Goal: Task Accomplishment & Management: Use online tool/utility

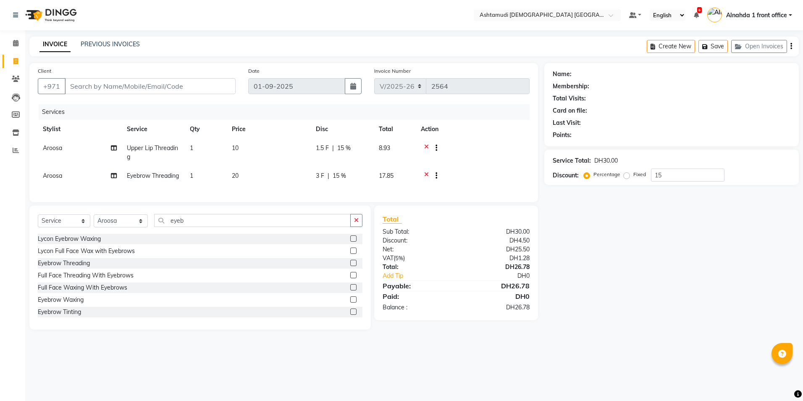
select select "7242"
select select "service"
select select "85875"
click at [426, 146] on icon at bounding box center [426, 149] width 5 height 10
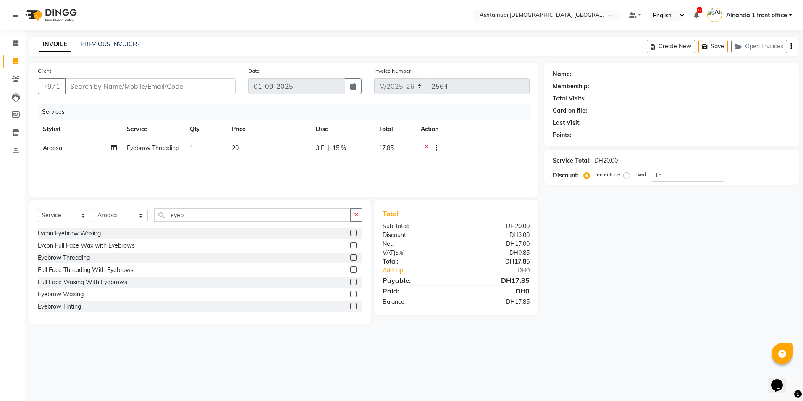
click at [427, 145] on icon at bounding box center [426, 149] width 5 height 10
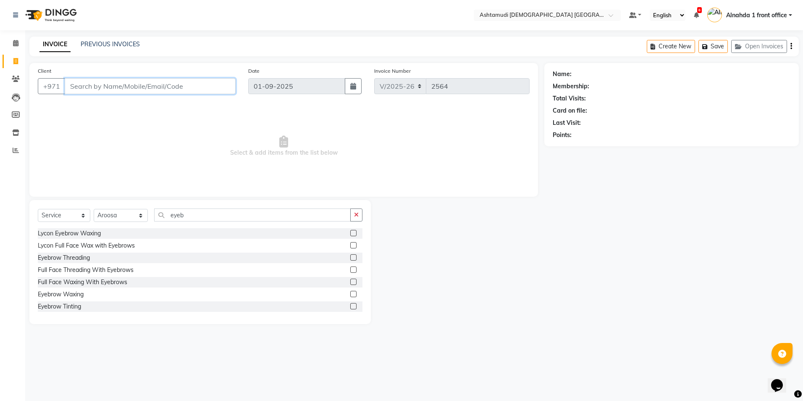
click at [120, 84] on input "Client" at bounding box center [150, 86] width 171 height 16
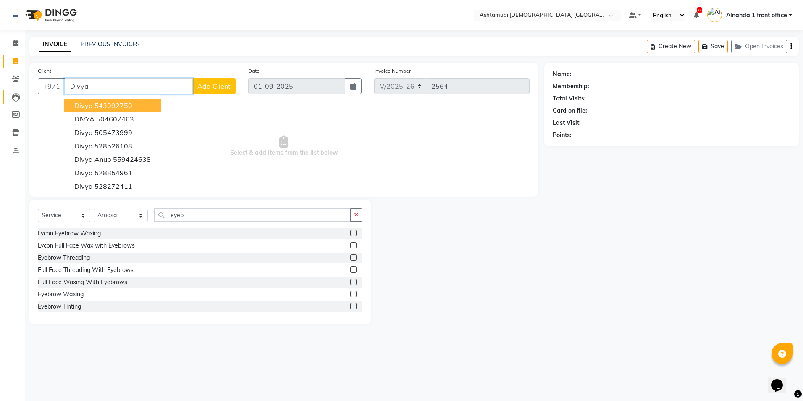
drag, startPoint x: 100, startPoint y: 85, endPoint x: 14, endPoint y: 93, distance: 86.4
click at [14, 93] on app-home "Select Location × Ashtamudi [DEMOGRAPHIC_DATA] Salon [GEOGRAPHIC_DATA], [GEOGRA…" at bounding box center [401, 168] width 803 height 336
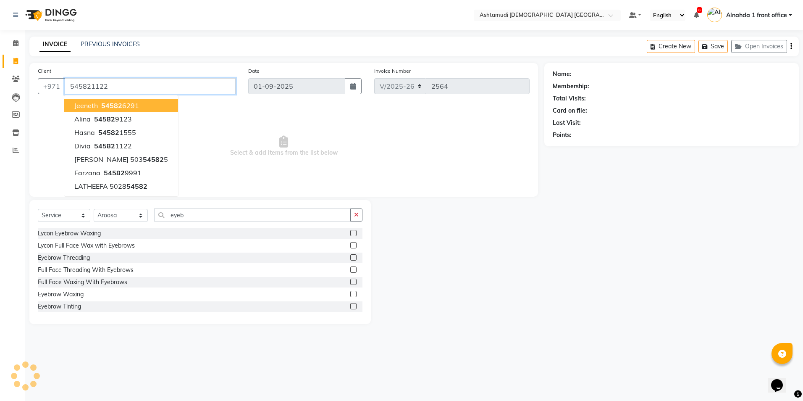
type input "545821122"
select select "1: Object"
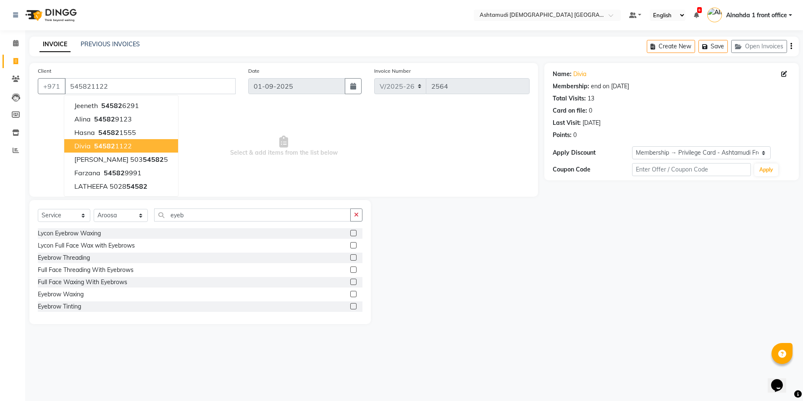
click at [108, 146] on span "54582" at bounding box center [104, 146] width 21 height 8
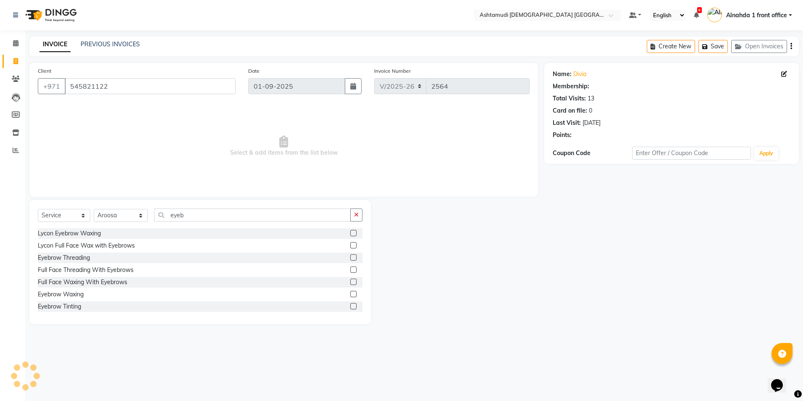
select select "1: Object"
click at [137, 216] on select "Select Stylist Alnahda 1 front office [PERSON_NAME] [PERSON_NAME] Staff INOKA […" at bounding box center [121, 215] width 54 height 13
select select "61833"
click at [94, 209] on select "Select Stylist Alnahda 1 front office [PERSON_NAME] [PERSON_NAME] Staff INOKA […" at bounding box center [121, 215] width 54 height 13
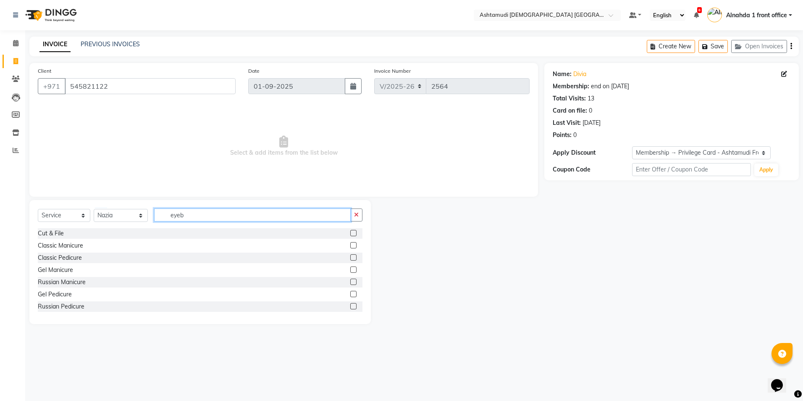
drag, startPoint x: 190, startPoint y: 217, endPoint x: 424, endPoint y: 223, distance: 233.6
click at [110, 215] on div "Select Service Product Membership Package Voucher Prepaid Gift Card Select Styl…" at bounding box center [200, 218] width 325 height 20
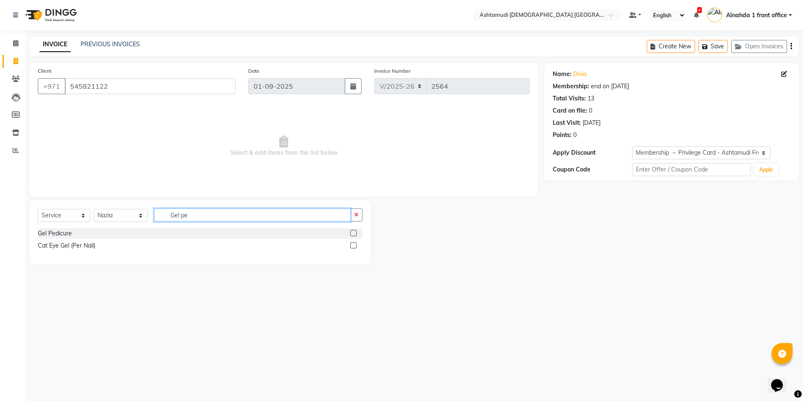
type input "Gel pe"
click at [353, 232] on label at bounding box center [353, 233] width 6 height 6
click at [353, 232] on input "checkbox" at bounding box center [352, 233] width 5 height 5
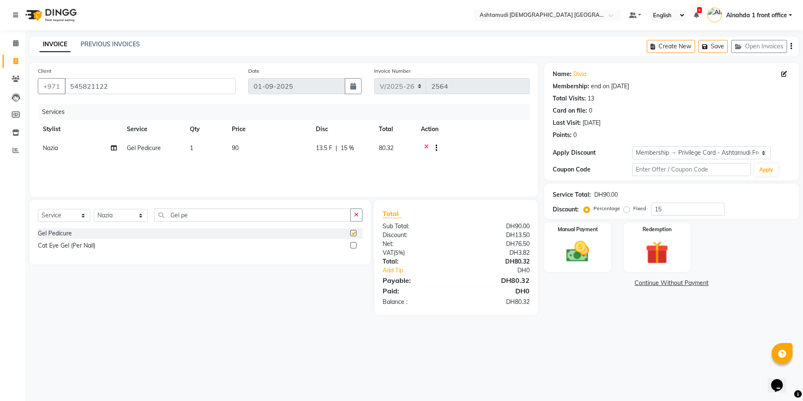
checkbox input "false"
drag, startPoint x: 193, startPoint y: 215, endPoint x: 81, endPoint y: 202, distance: 112.0
click at [81, 202] on div "Select Service Product Membership Package Voucher Prepaid Gift Card Select Styl…" at bounding box center [199, 232] width 341 height 64
type input "hot"
click at [352, 233] on label at bounding box center [353, 233] width 6 height 6
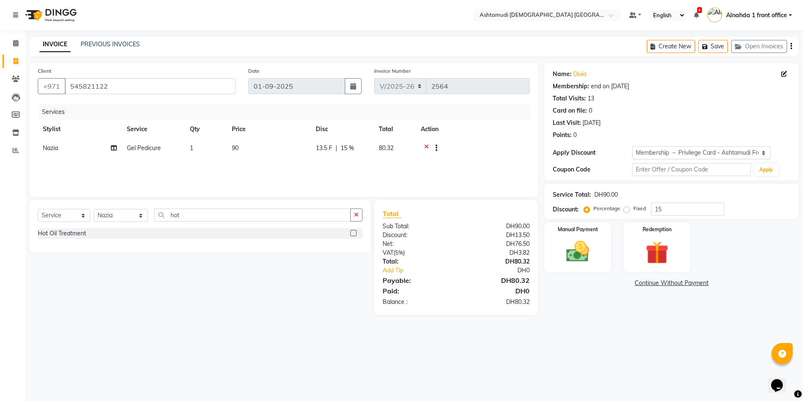
click at [352, 233] on input "checkbox" at bounding box center [352, 233] width 5 height 5
checkbox input "false"
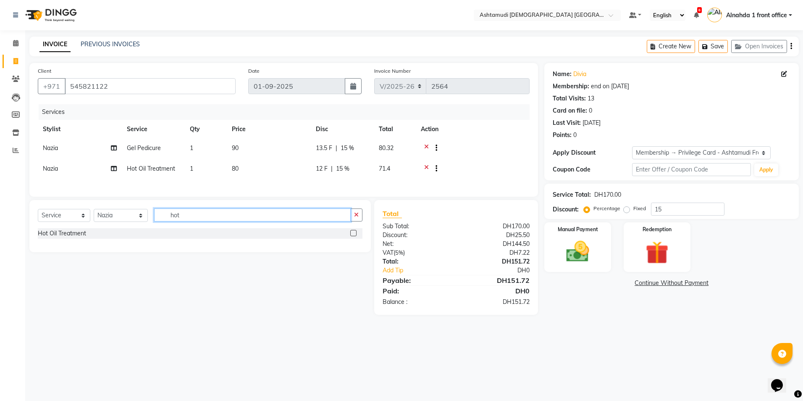
drag, startPoint x: 191, startPoint y: 222, endPoint x: 61, endPoint y: 215, distance: 129.5
click at [61, 215] on div "Select Service Product Membership Package Voucher Prepaid Gift Card Select Styl…" at bounding box center [200, 218] width 325 height 20
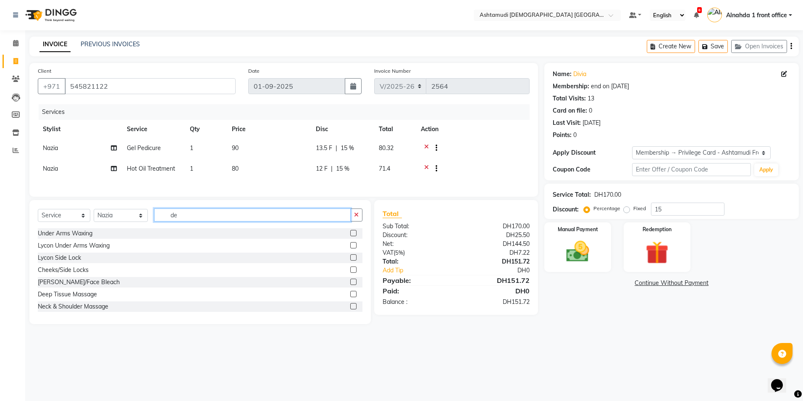
type input "de"
click at [350, 285] on label at bounding box center [353, 281] width 6 height 6
click at [350, 285] on input "checkbox" at bounding box center [352, 281] width 5 height 5
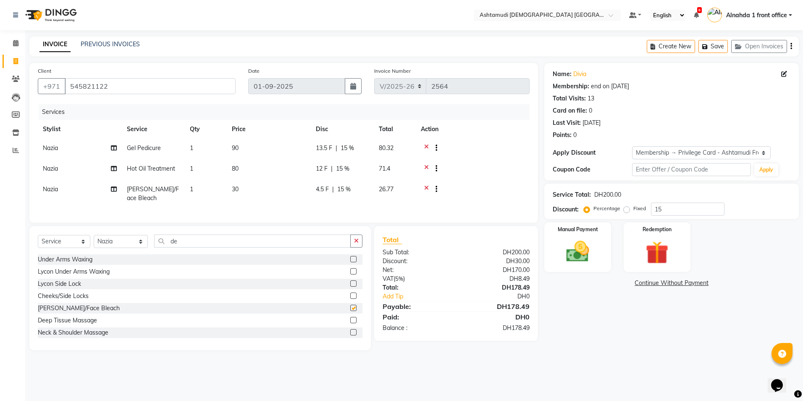
checkbox input "false"
drag, startPoint x: 182, startPoint y: 249, endPoint x: 111, endPoint y: 252, distance: 71.1
click at [111, 252] on div "Select Service Product Membership Package Voucher Prepaid Gift Card Select Styl…" at bounding box center [200, 244] width 325 height 20
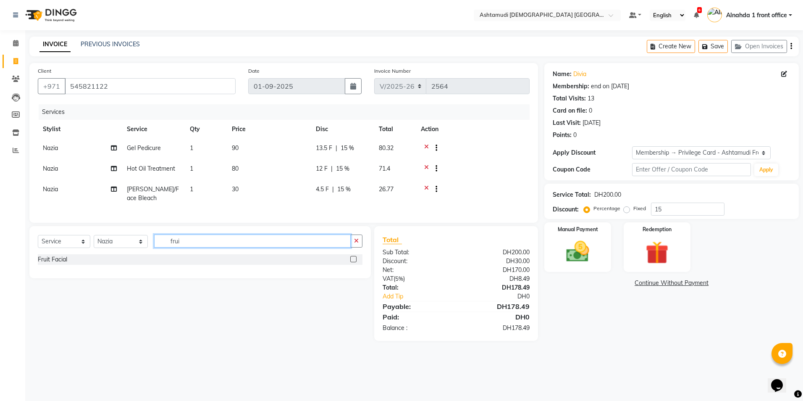
type input "frui"
click at [353, 262] on label at bounding box center [353, 259] width 6 height 6
click at [353, 262] on input "checkbox" at bounding box center [352, 259] width 5 height 5
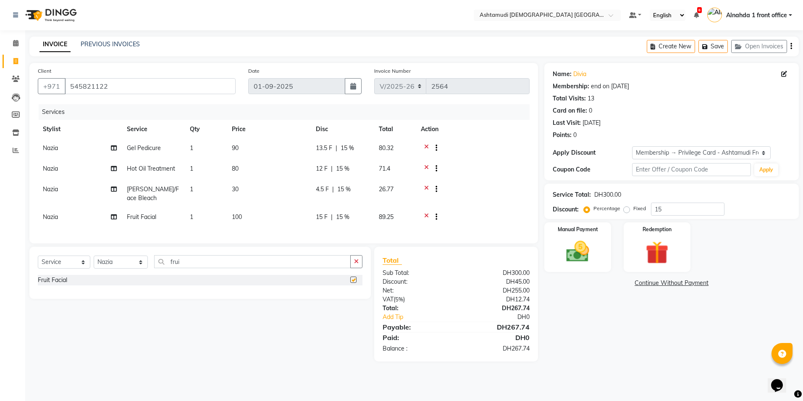
checkbox input "false"
click at [140, 267] on select "Select Stylist Alnahda 1 front office [PERSON_NAME] [PERSON_NAME] Staff INOKA […" at bounding box center [121, 261] width 54 height 13
select select "87615"
click at [94, 262] on select "Select Stylist Alnahda 1 front office [PERSON_NAME] [PERSON_NAME] Staff INOKA […" at bounding box center [121, 261] width 54 height 13
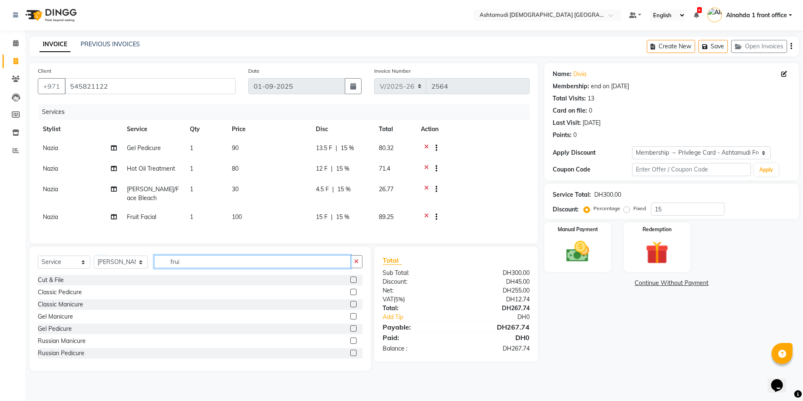
drag, startPoint x: 195, startPoint y: 273, endPoint x: 84, endPoint y: 287, distance: 111.8
click at [84, 287] on div "Select Service Product Membership Package Voucher Prepaid Gift Card Select Styl…" at bounding box center [199, 308] width 341 height 124
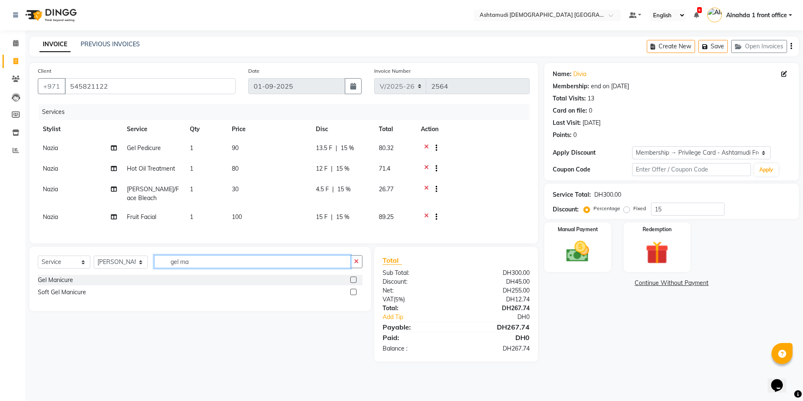
type input "gel ma"
click at [352, 283] on label at bounding box center [353, 279] width 6 height 6
click at [352, 283] on input "checkbox" at bounding box center [352, 279] width 5 height 5
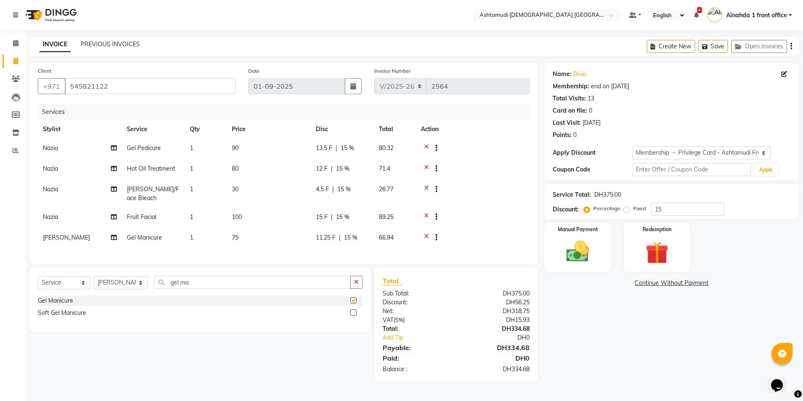
checkbox input "false"
click at [671, 210] on input "15" at bounding box center [687, 208] width 73 height 13
type input "1"
type input "2"
type input "25"
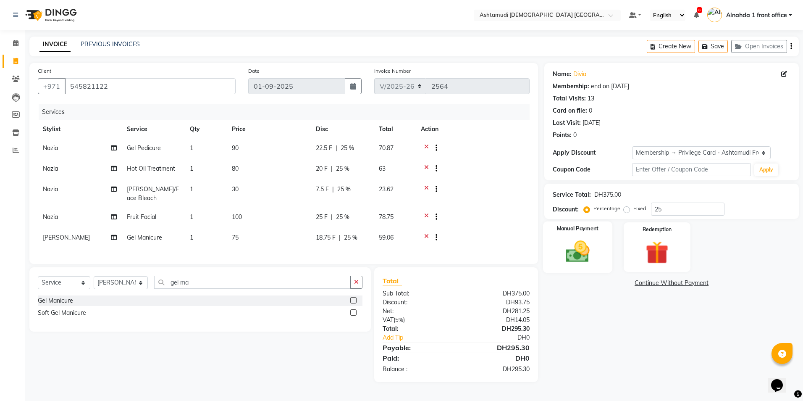
click at [586, 246] on img at bounding box center [577, 252] width 39 height 28
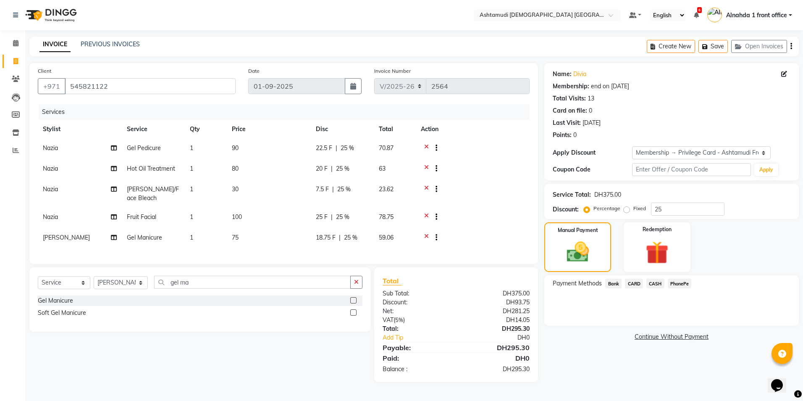
click at [636, 284] on span "CARD" at bounding box center [634, 283] width 18 height 10
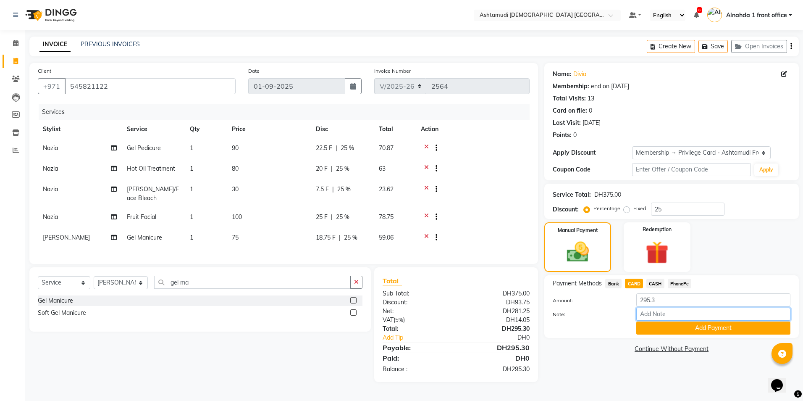
click at [652, 313] on input "Note:" at bounding box center [713, 313] width 154 height 13
type input "presila"
click at [658, 324] on button "Add Payment" at bounding box center [713, 327] width 154 height 13
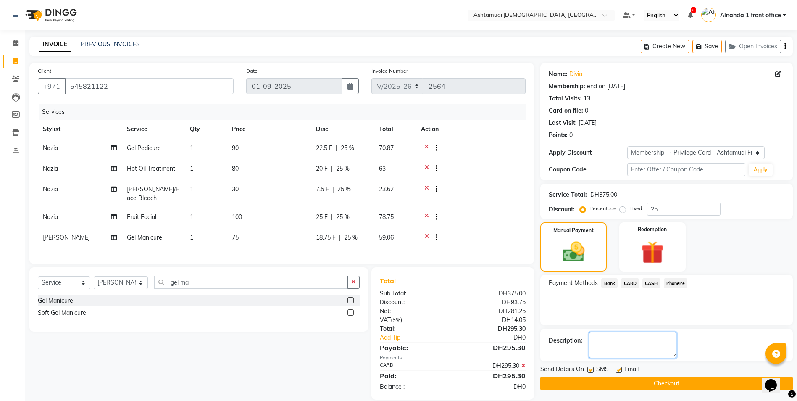
click at [609, 343] on textarea at bounding box center [632, 345] width 87 height 26
type textarea "2955"
click at [657, 387] on button "Checkout" at bounding box center [666, 383] width 252 height 13
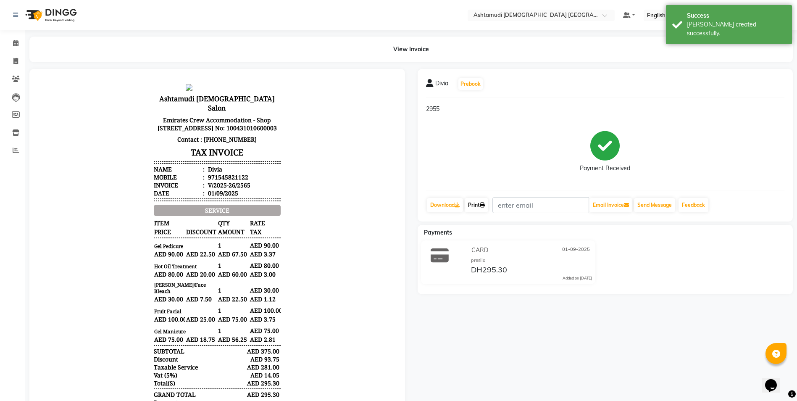
click at [474, 204] on link "Print" at bounding box center [476, 205] width 24 height 14
